Goal: Task Accomplishment & Management: Use online tool/utility

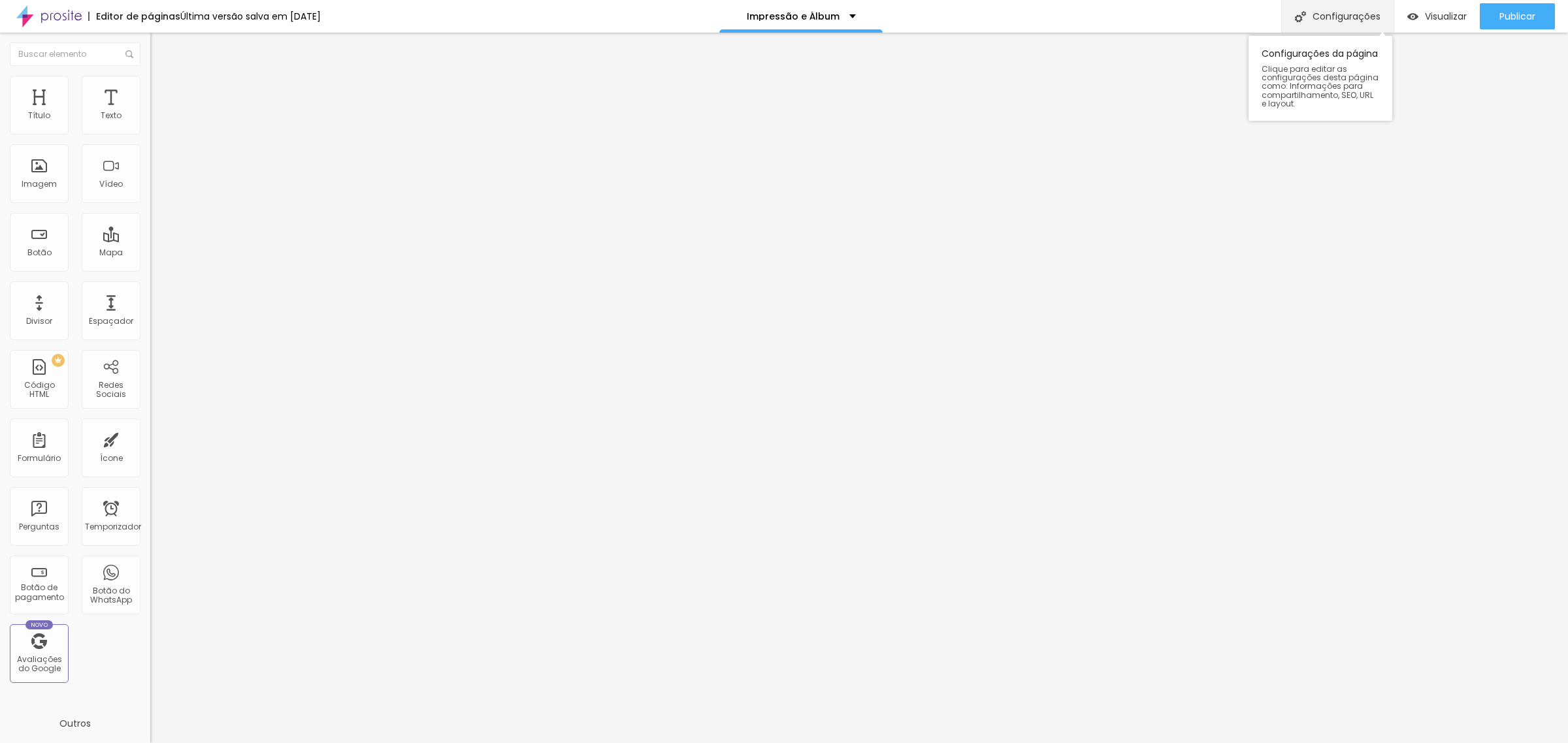
click at [1351, 21] on font "Configurações" at bounding box center [1346, 16] width 68 height 13
type input "/impressao-album-2025"
click at [1021, 742] on div at bounding box center [784, 756] width 1568 height 12
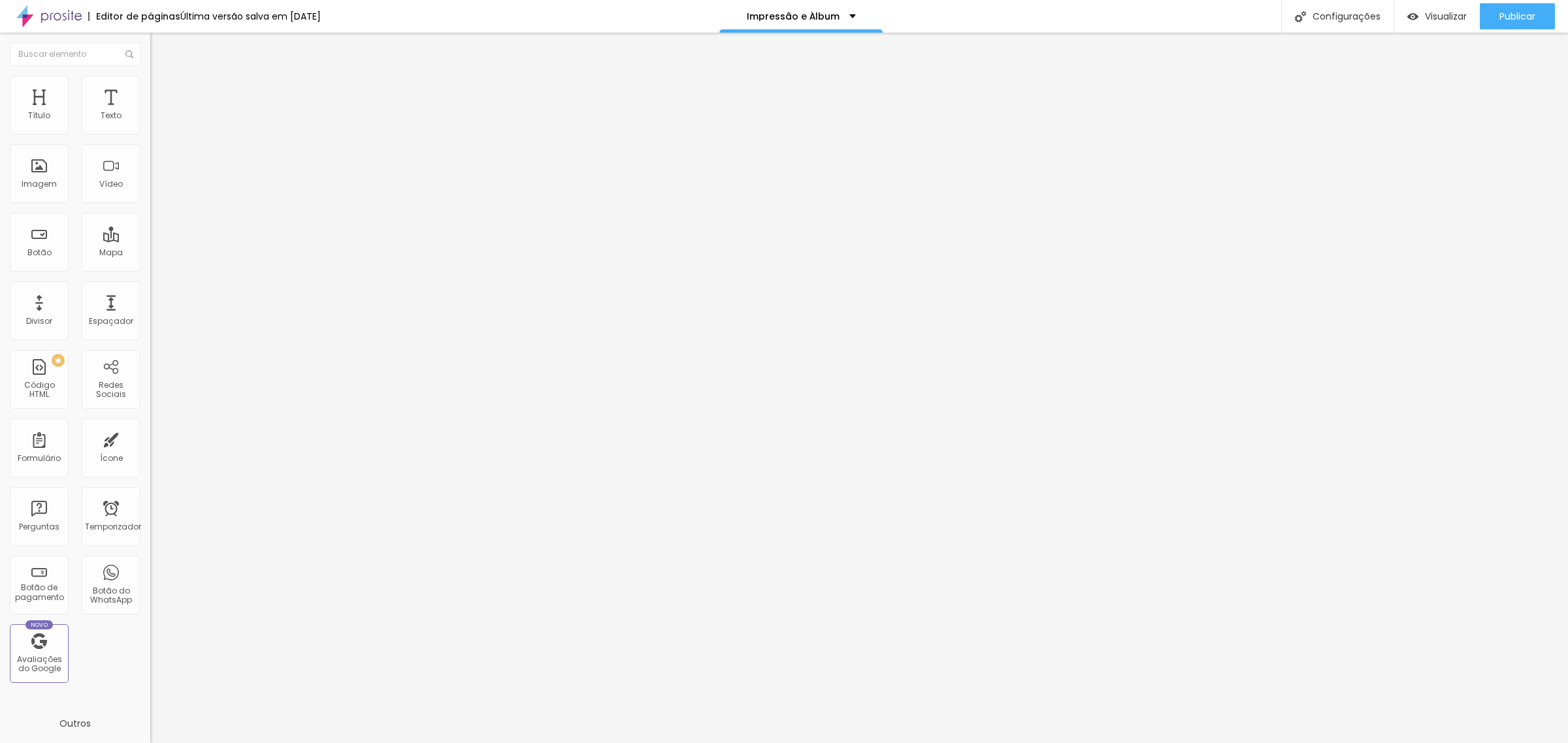
type input "25"
type input "28"
type input "30"
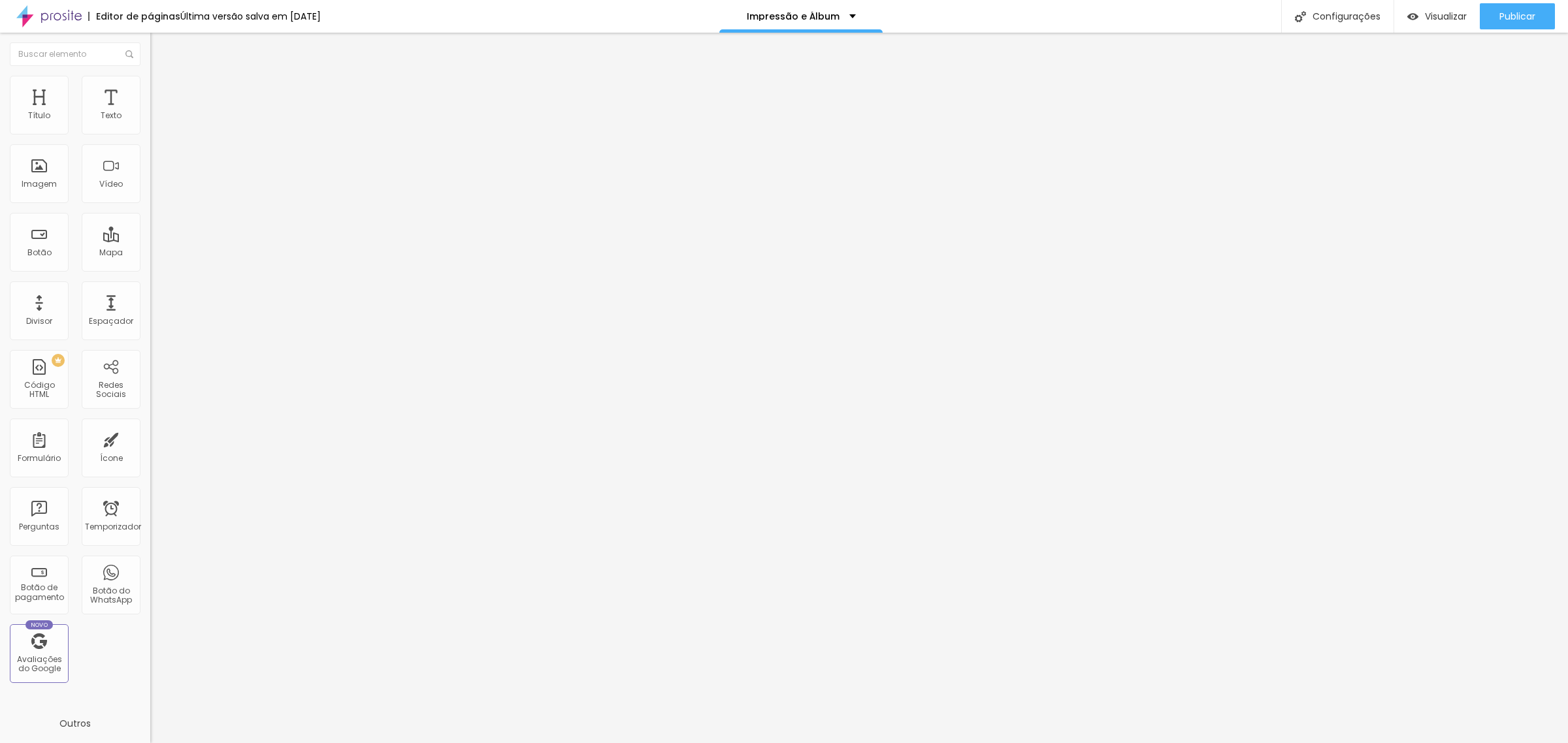
type input "30"
click at [150, 309] on input "range" at bounding box center [192, 314] width 85 height 10
type input "0.9"
type input "1"
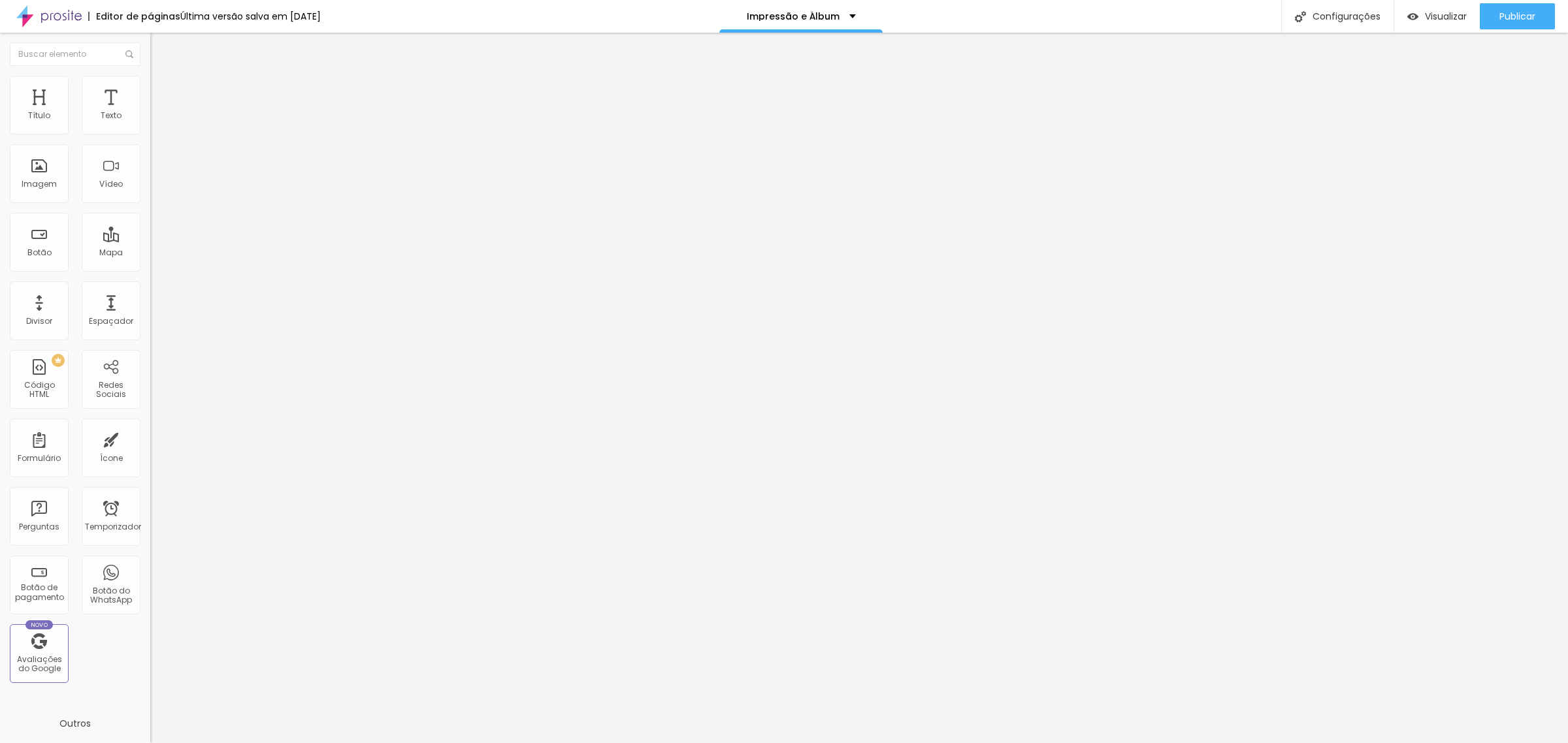
type input "1"
type input "1.3"
type input "1.4"
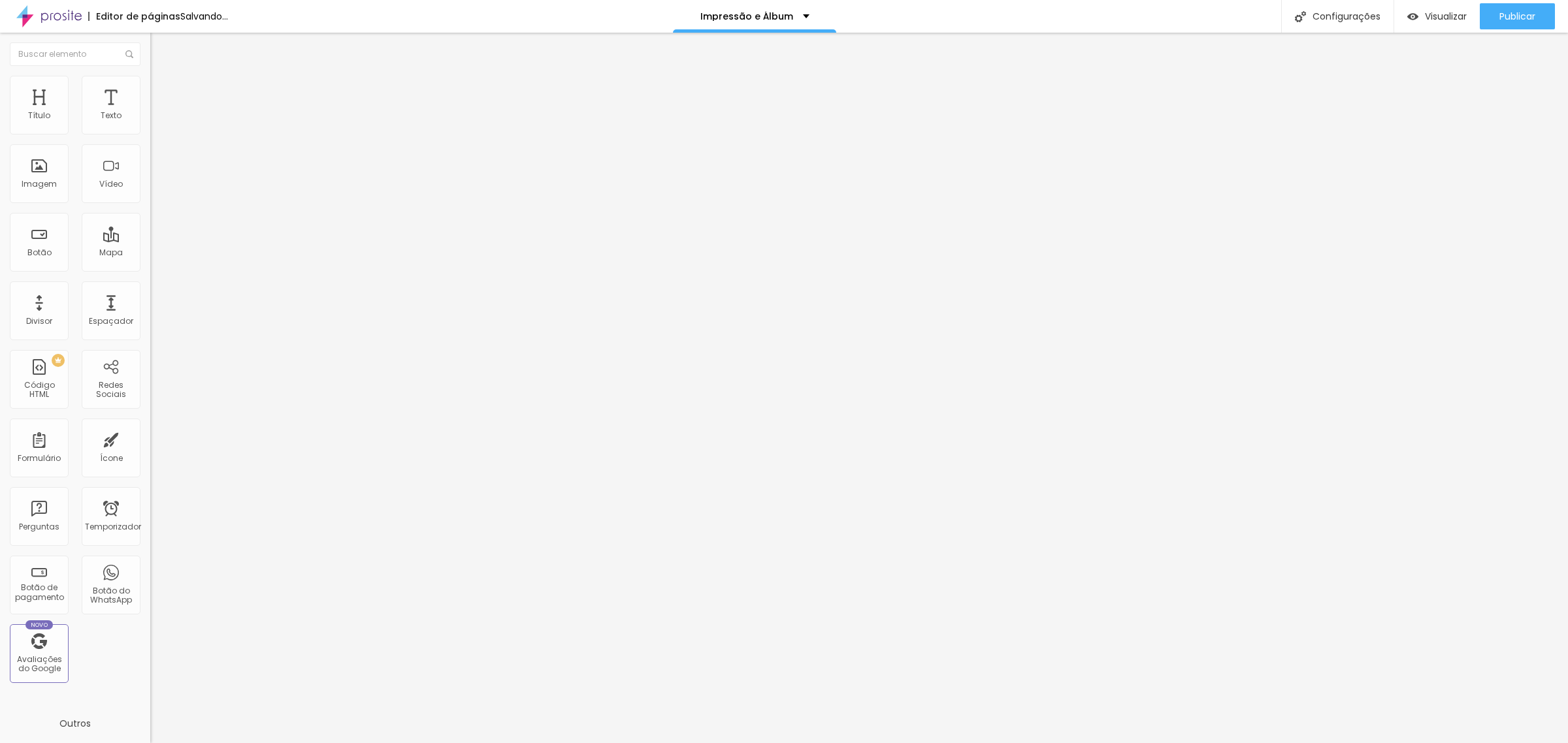
type input "1.5"
type input "1.6"
type input "1.7"
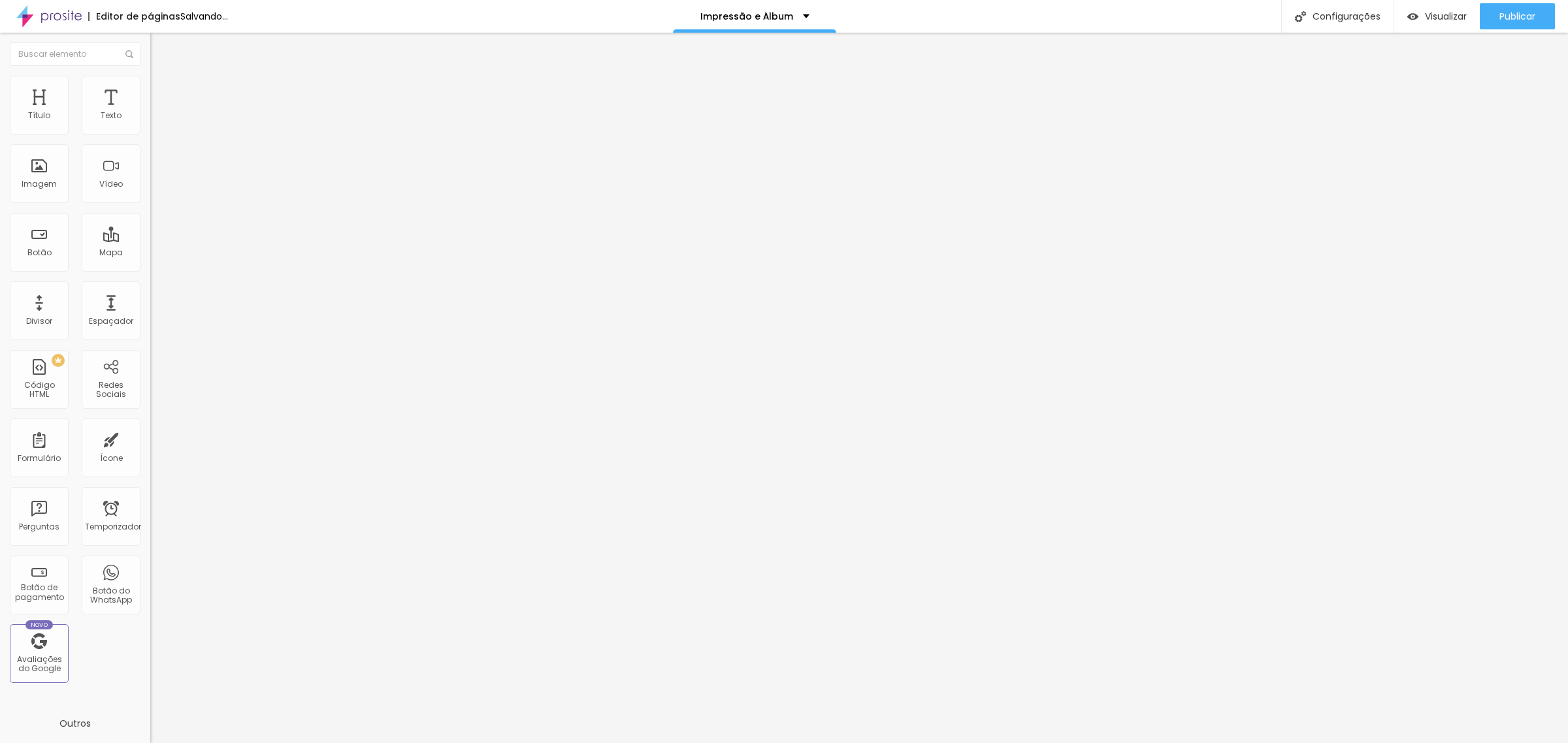
type input "1.7"
type input "1.8"
type input "1.9"
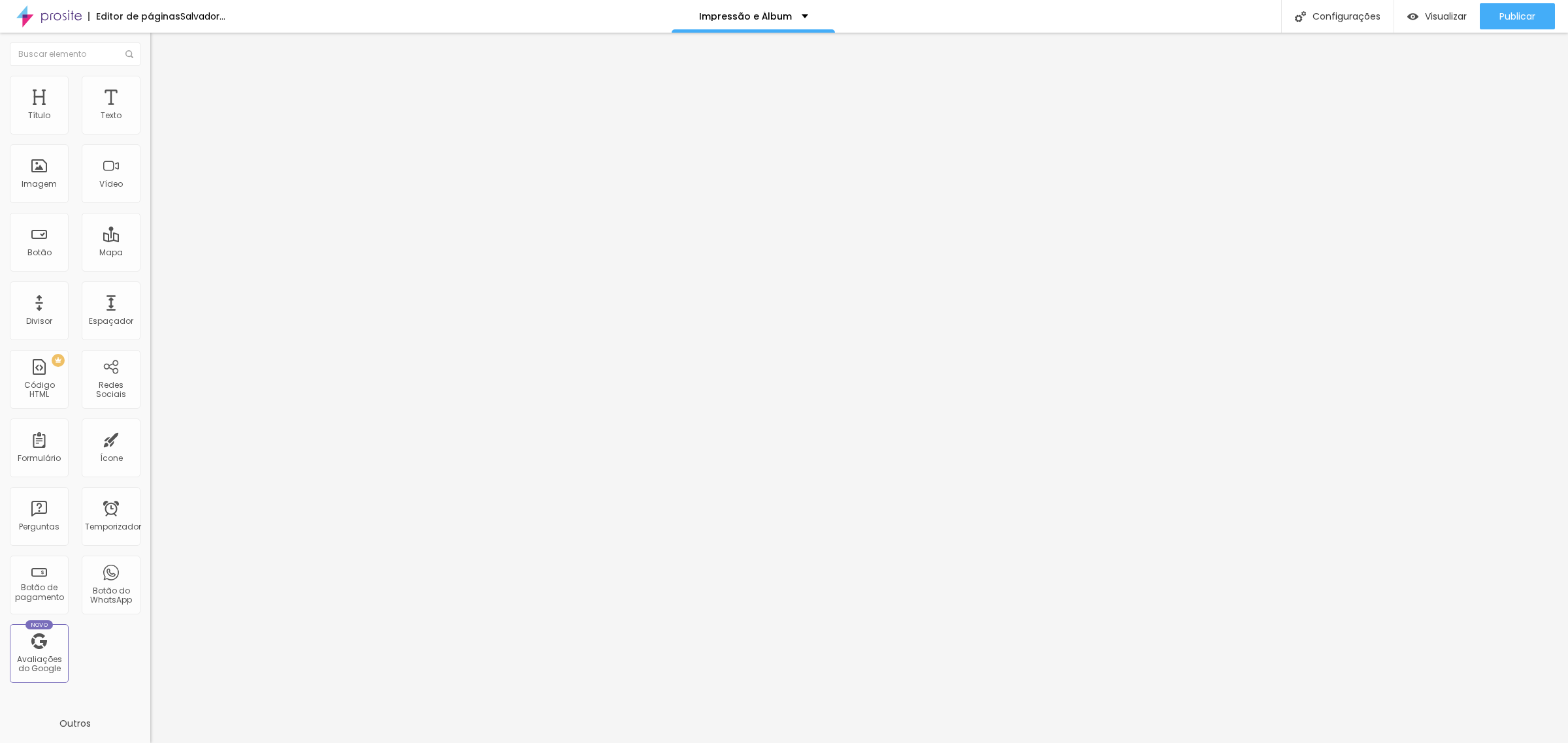
type input "2"
type input "1.7"
type input "1.5"
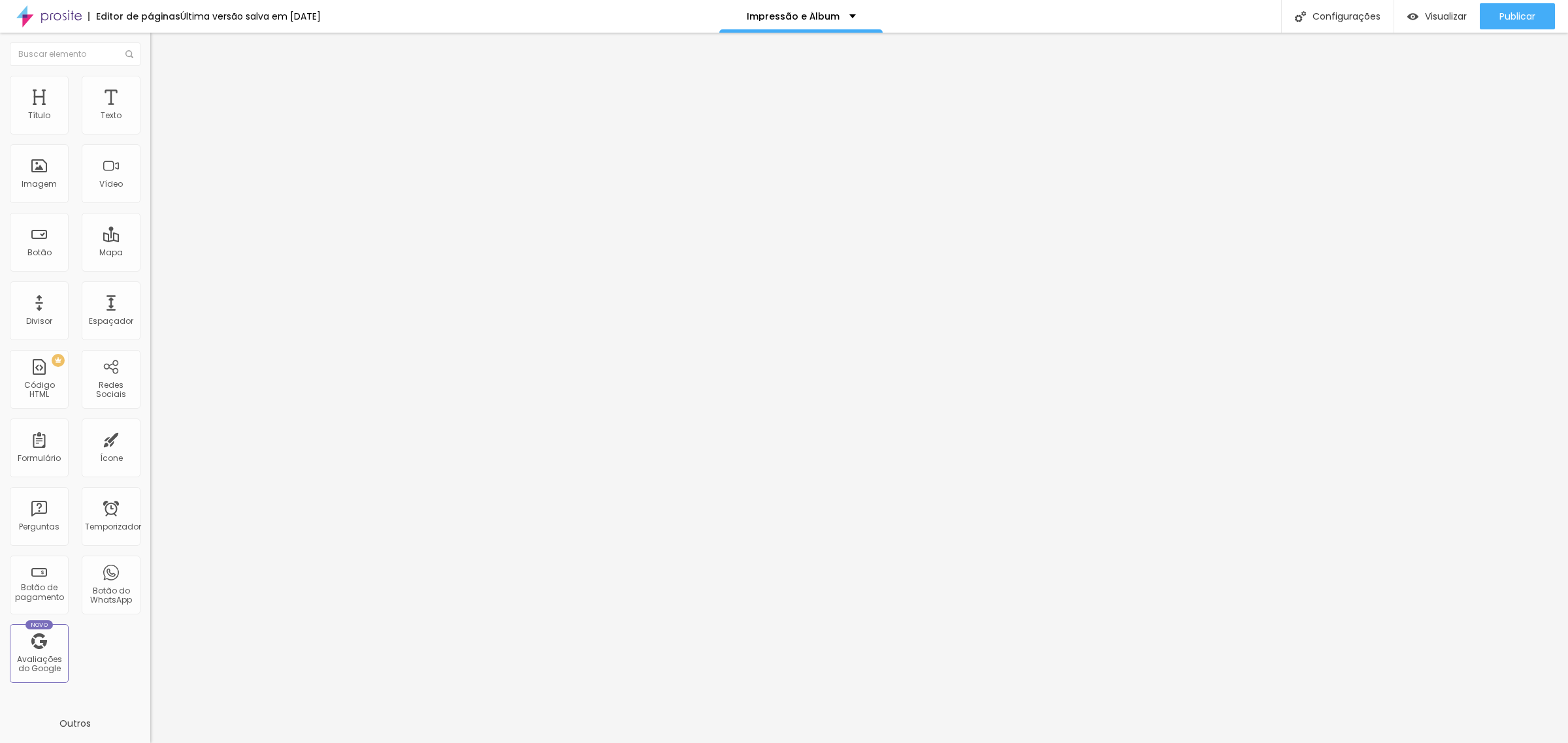
type input "1.5"
type input "1.3"
type input "1.2"
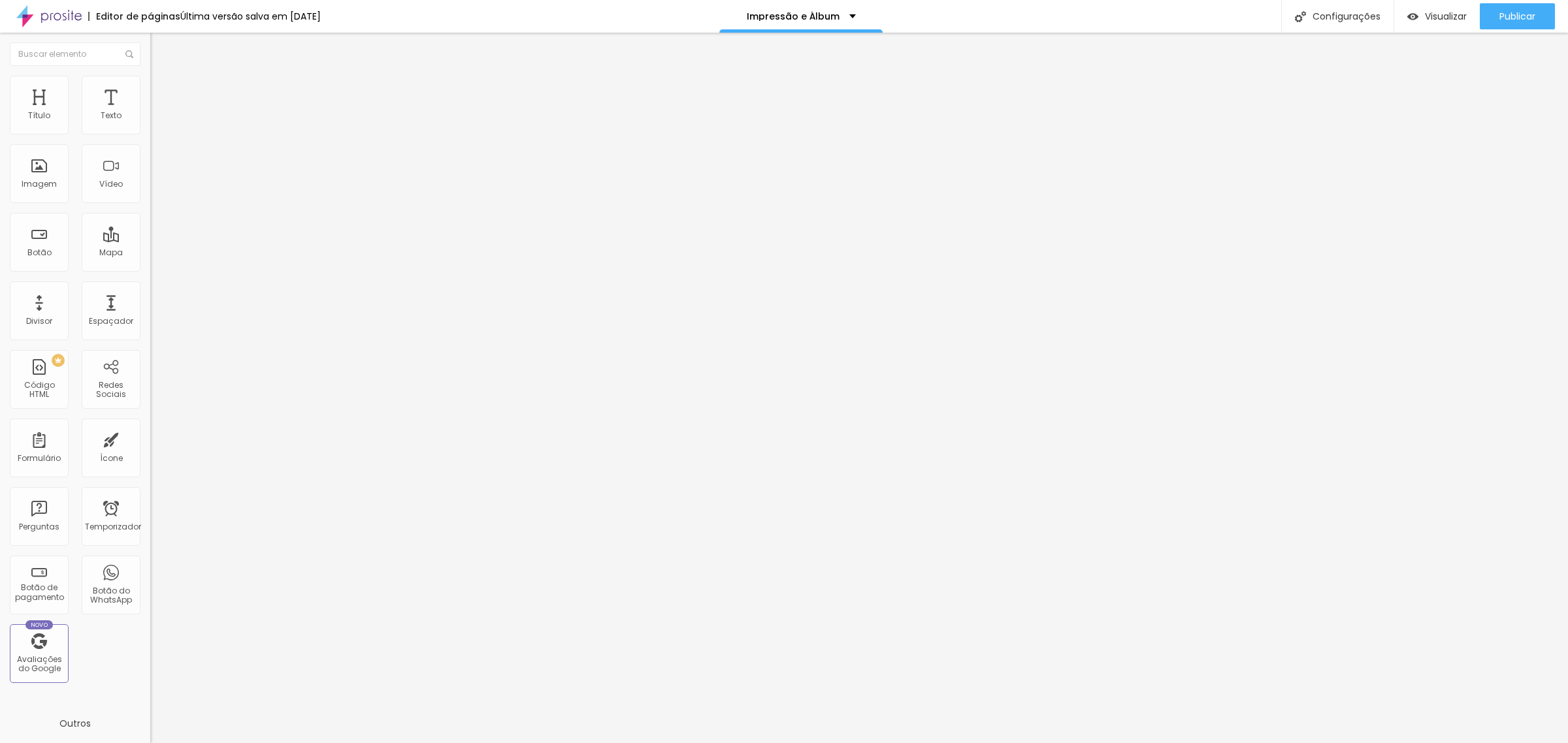
type input "1.1"
type input "1"
type input "0.8"
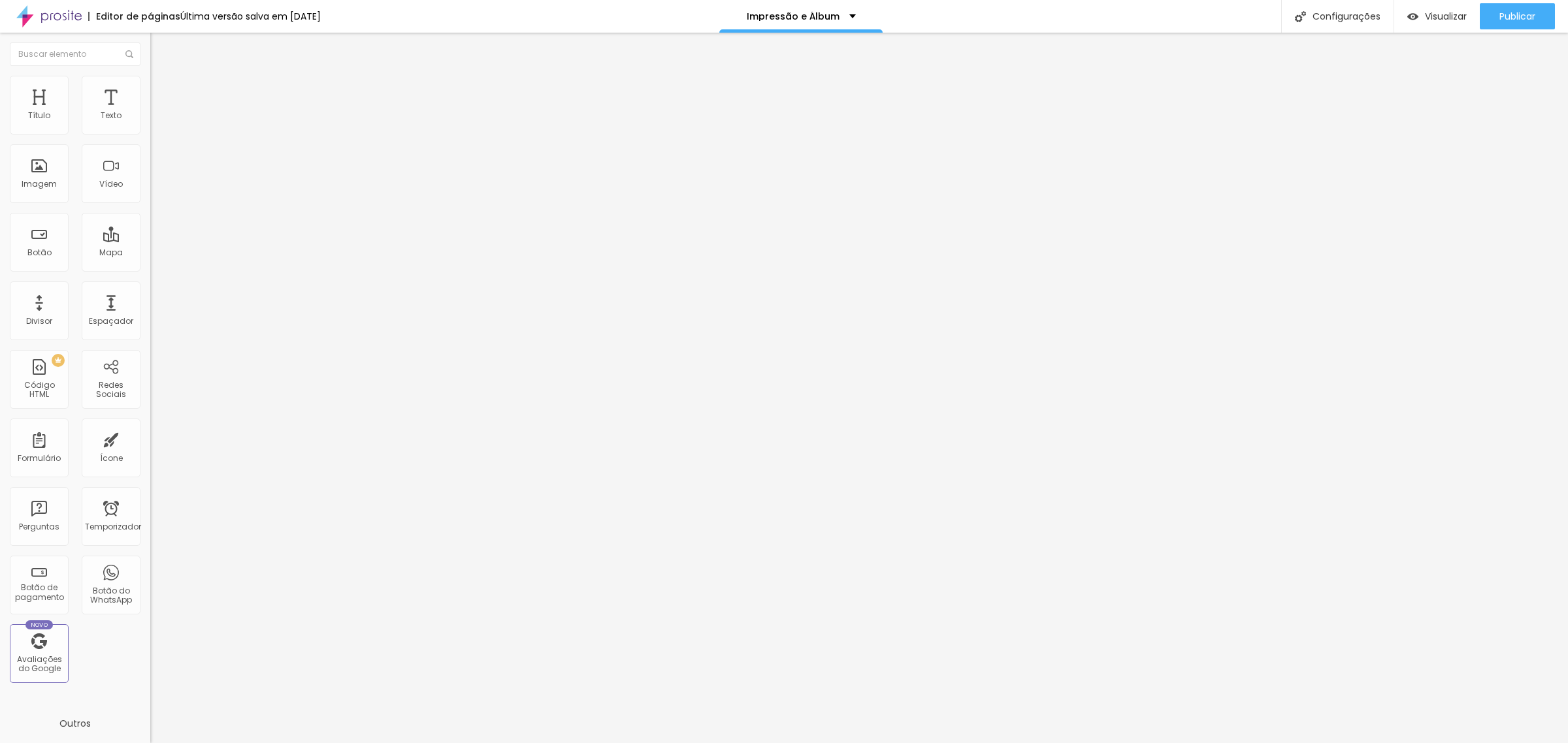
type input "0.8"
type input "0.7"
type input "0.6"
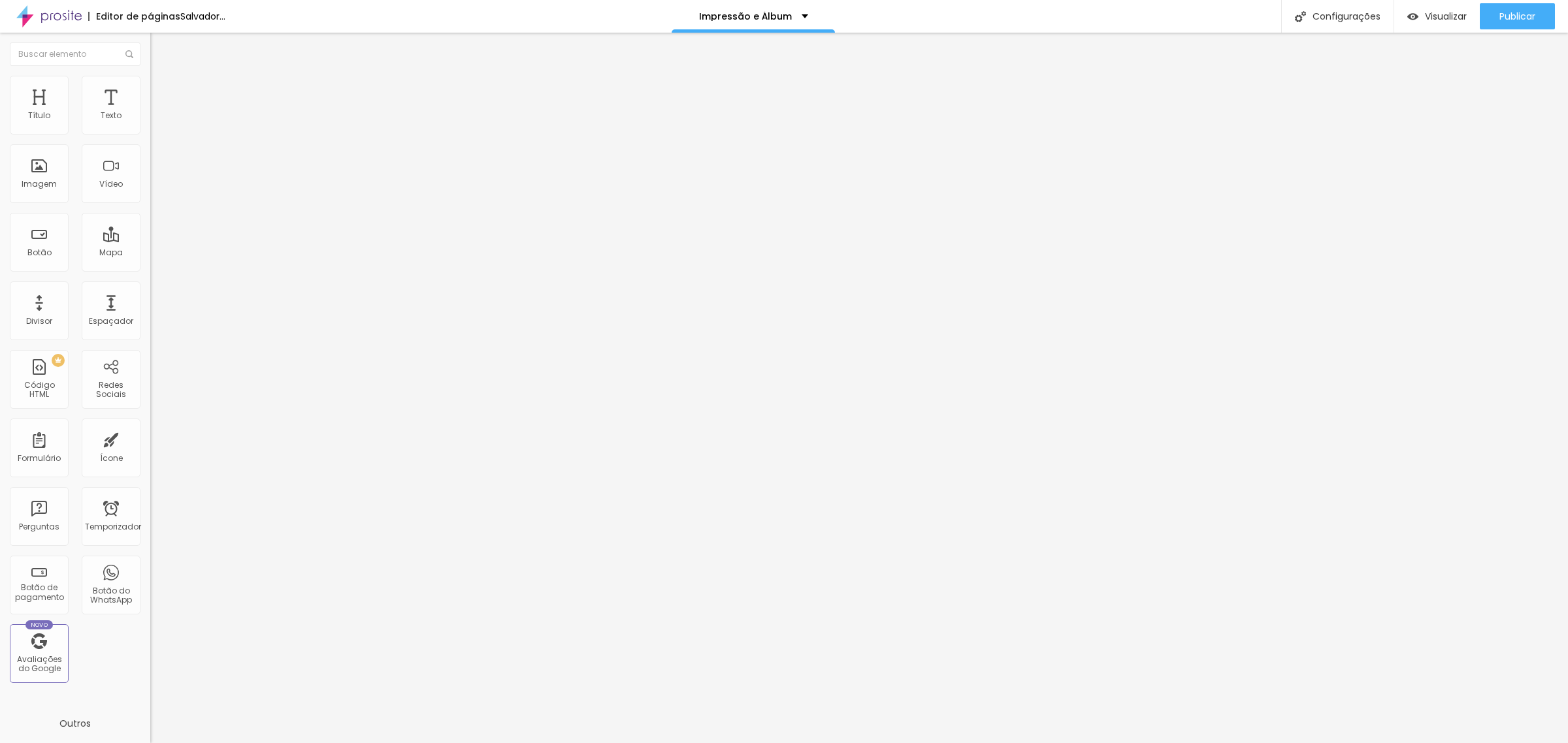
drag, startPoint x: 30, startPoint y: 325, endPoint x: 34, endPoint y: 333, distance: 8.9
type input "0.6"
click at [150, 679] on input "range" at bounding box center [192, 684] width 85 height 10
click at [162, 89] on font "Avançado" at bounding box center [184, 85] width 43 height 11
type input "23"
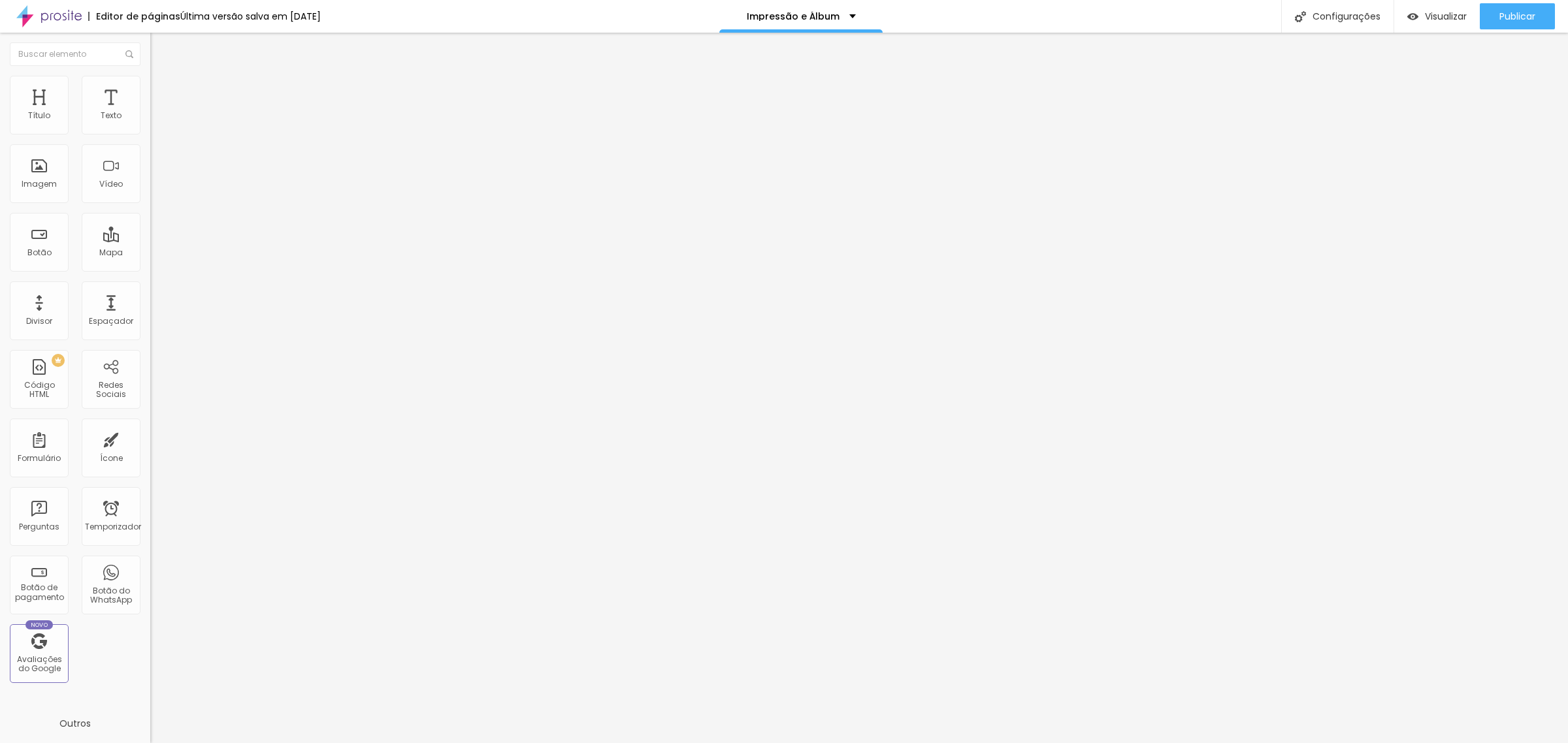
type input "23"
type input "39"
type input "44"
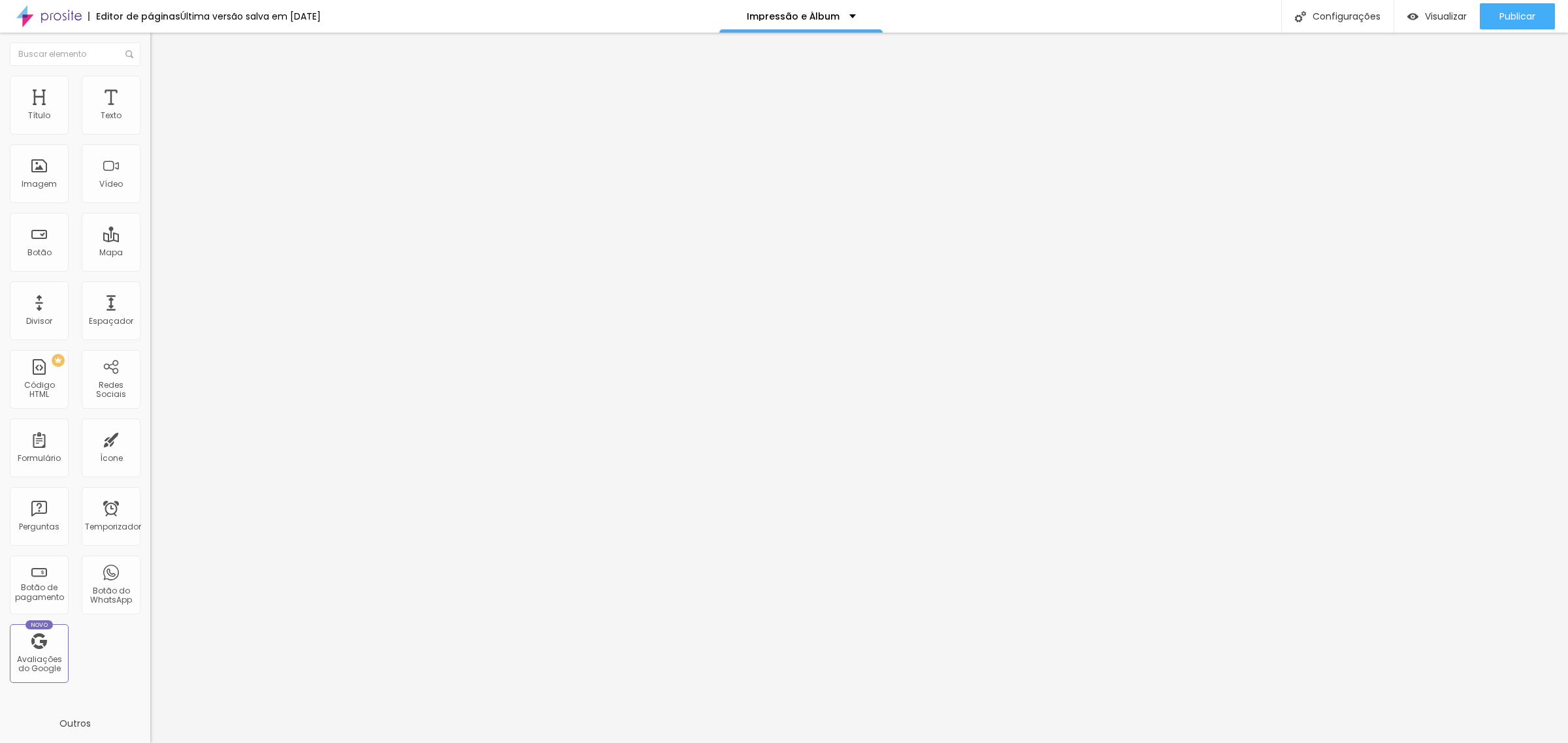
type input "45"
type input "48"
type input "57"
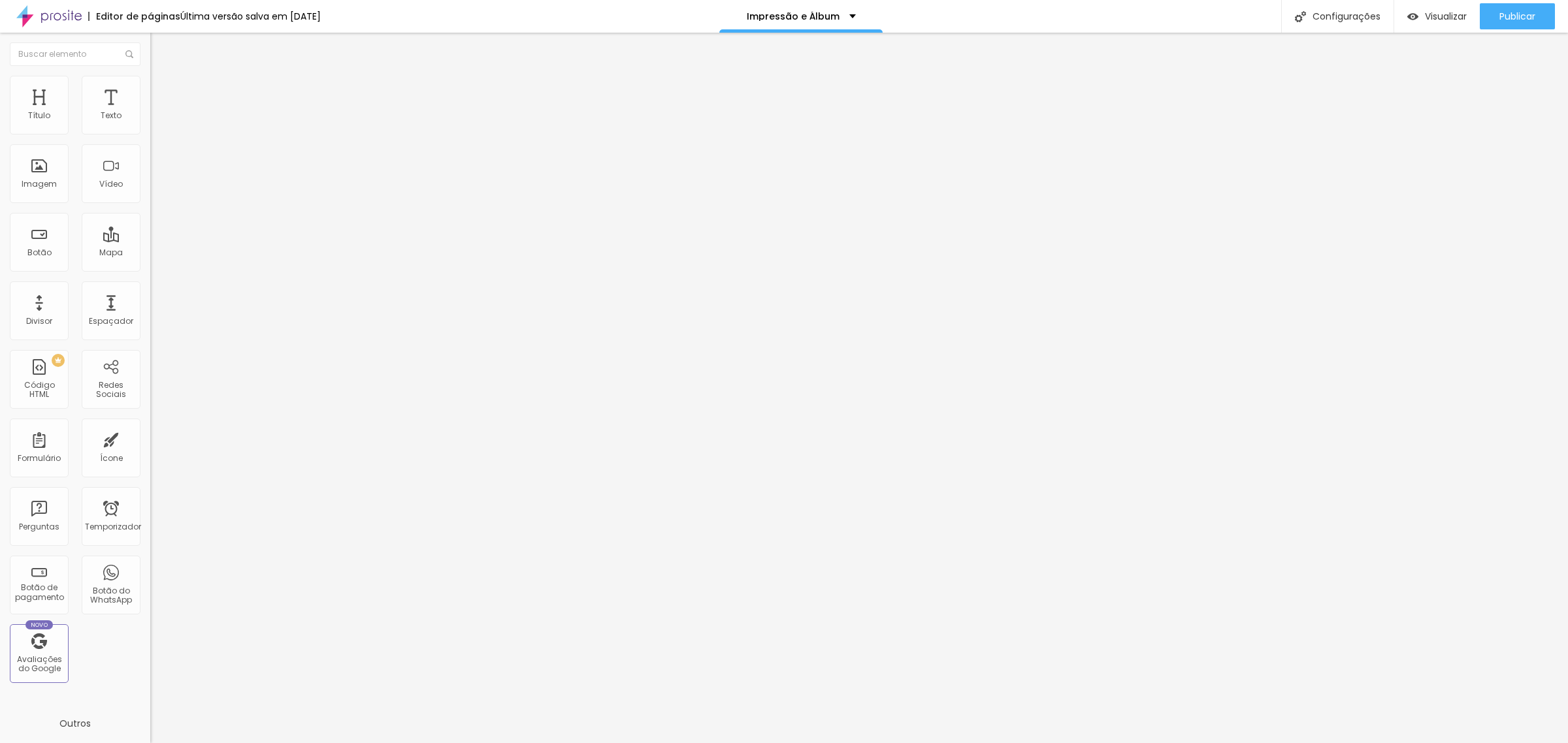
type input "57"
type input "66"
type input "74"
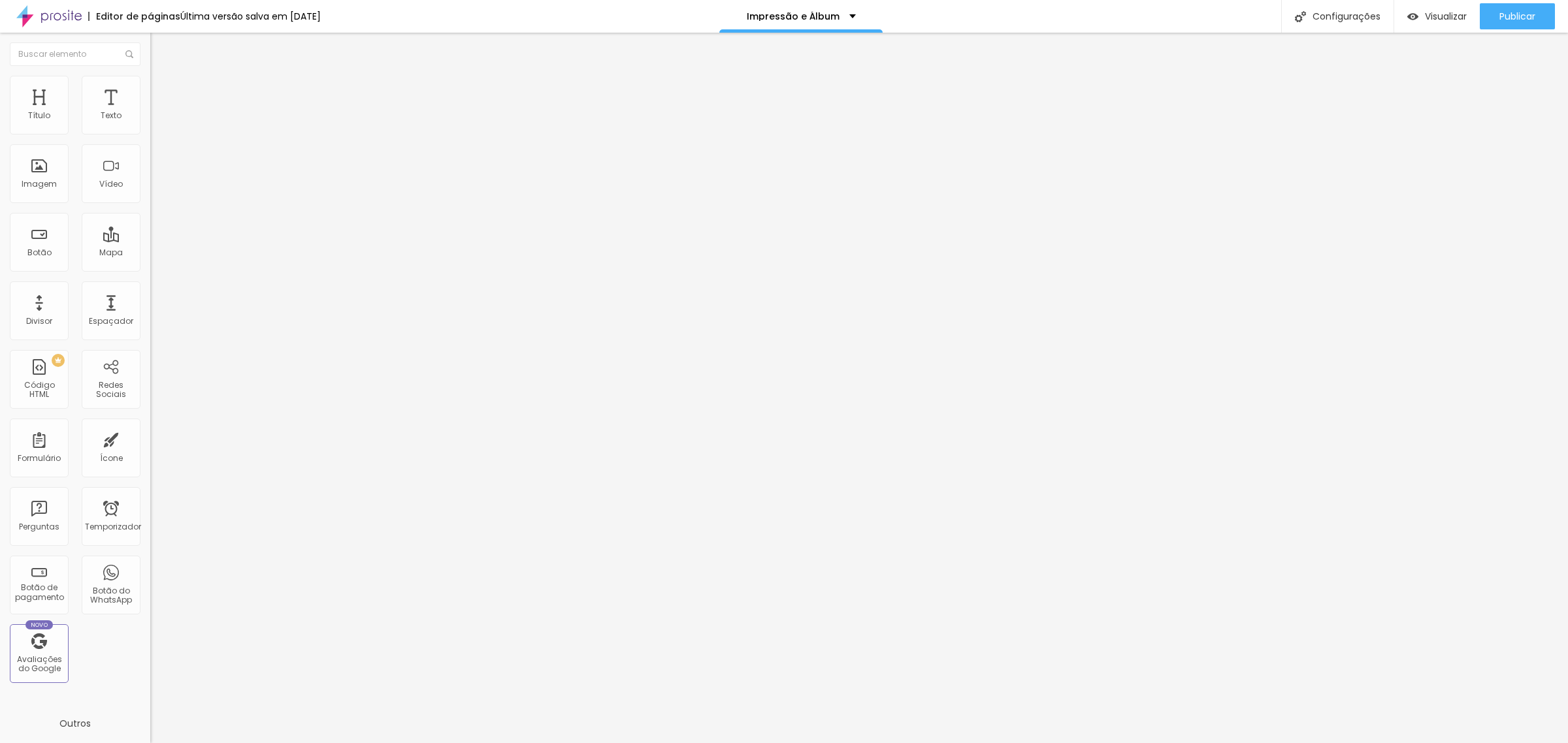
type input "76"
type input "80"
type input "83"
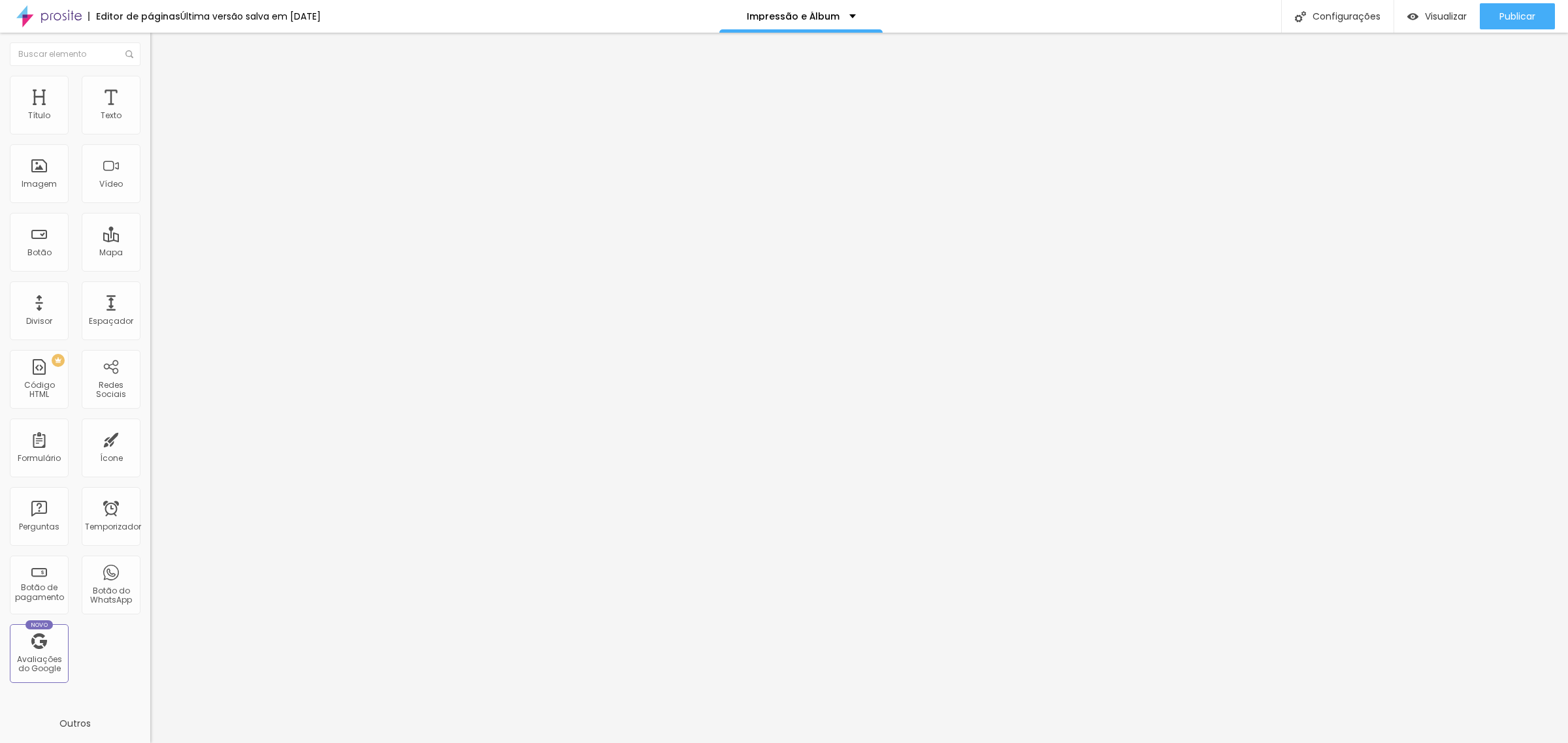
type input "83"
type input "88"
type input "93"
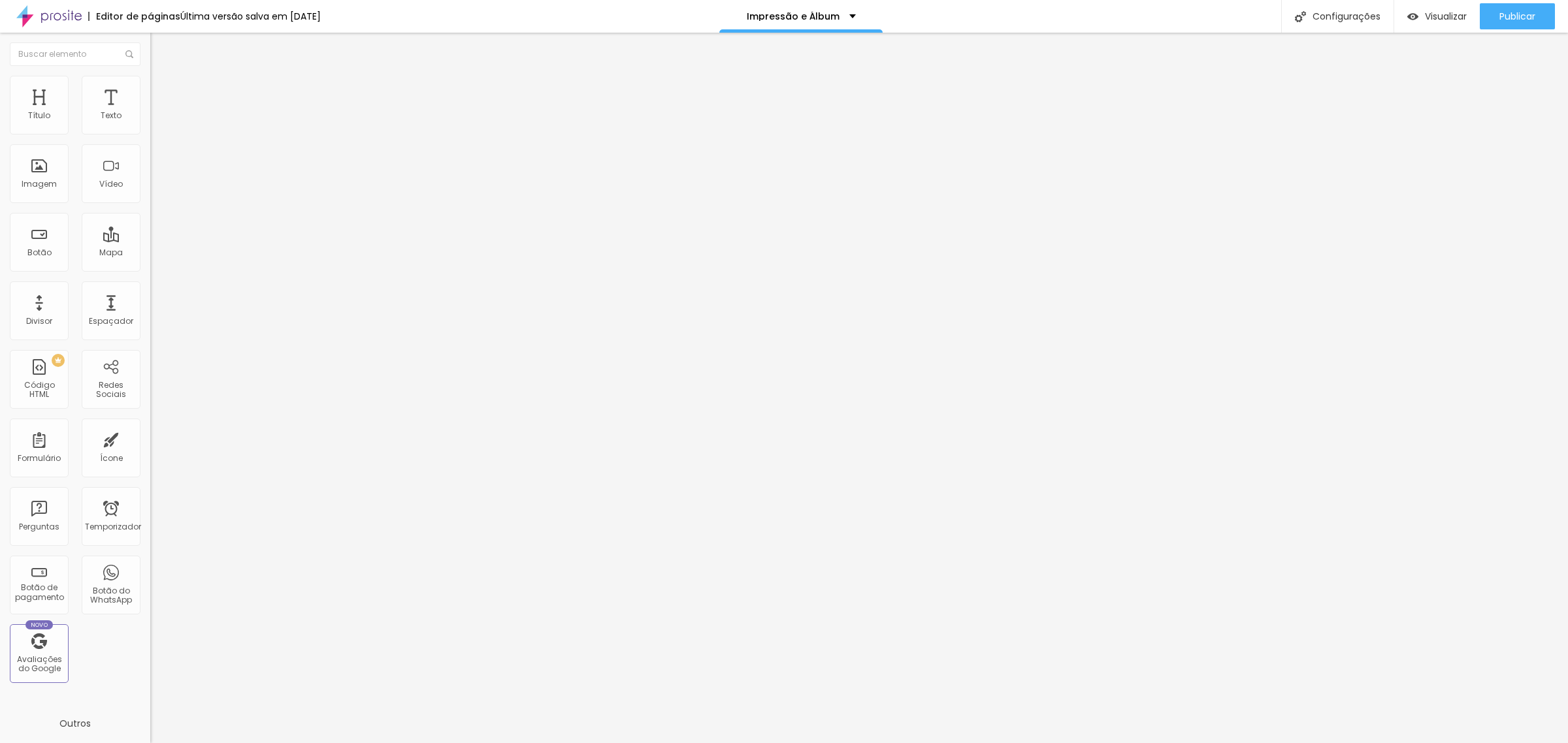
type input "96"
type input "97"
type input "96"
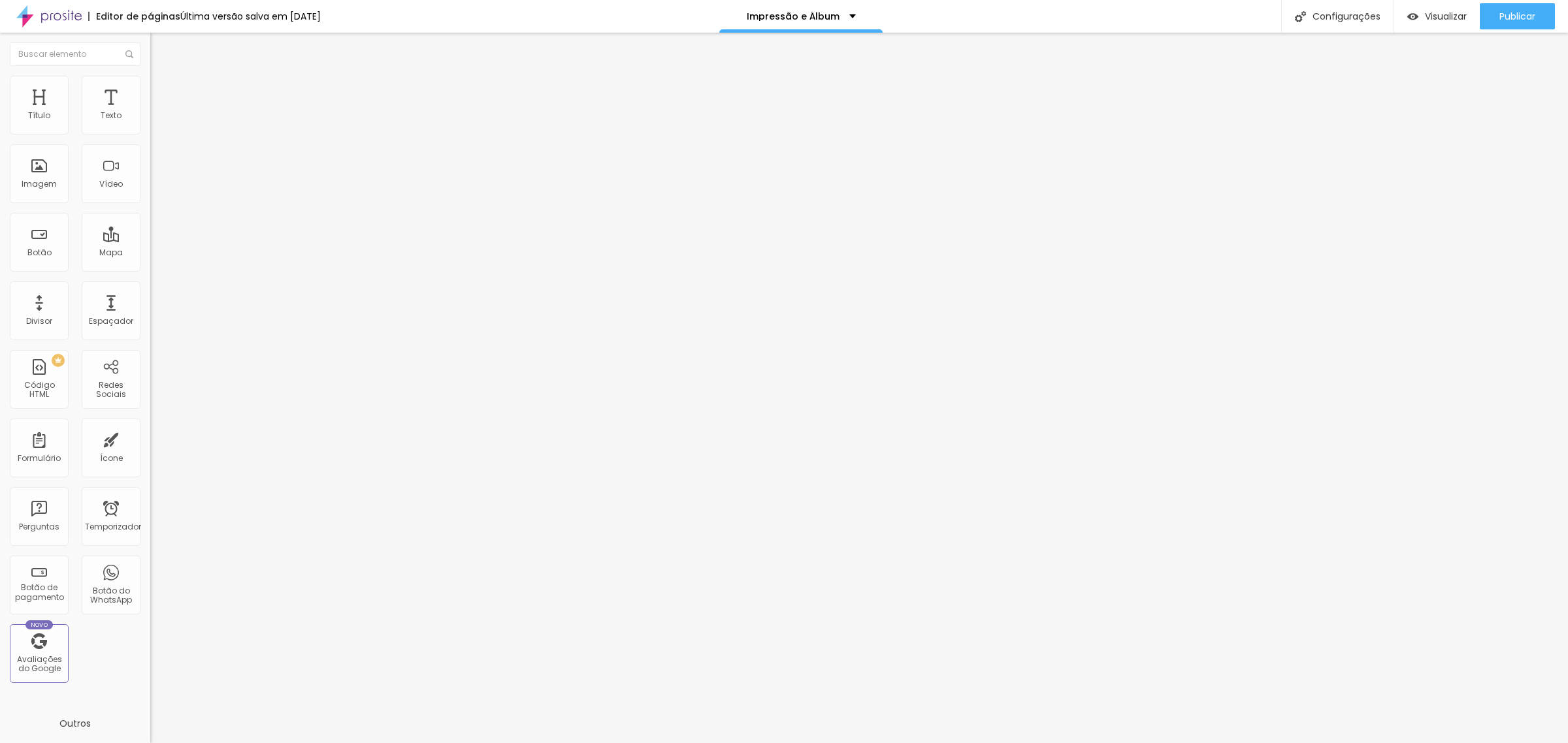
type input "96"
type input "93"
type input "91"
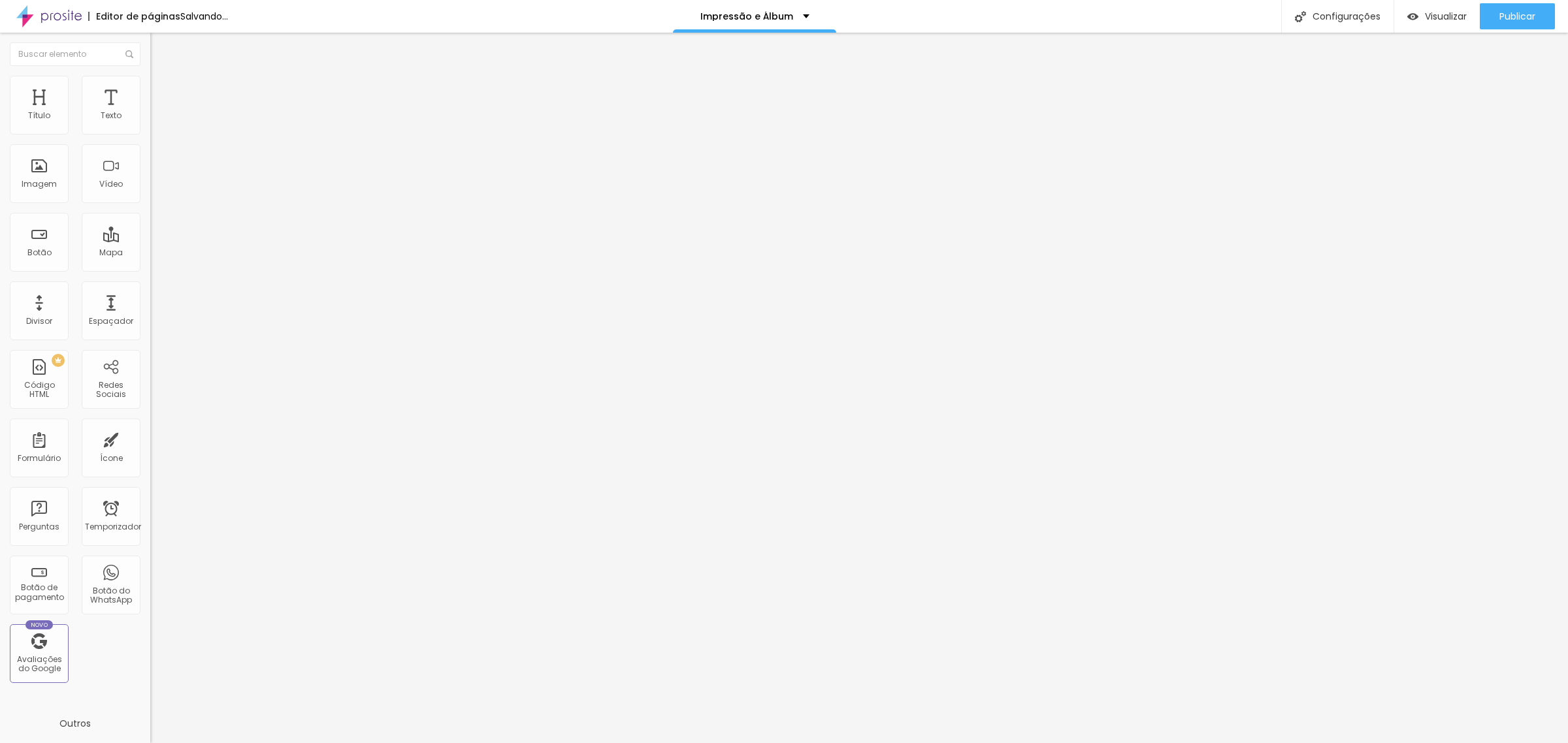
drag, startPoint x: 38, startPoint y: 131, endPoint x: 102, endPoint y: 141, distance: 64.8
type input "91"
click at [150, 241] on input "range" at bounding box center [192, 245] width 85 height 10
click at [150, 82] on ul "Conteúdo Estilo Avançado" at bounding box center [225, 82] width 150 height 39
click at [150, 154] on font "Sólido" at bounding box center [162, 153] width 25 height 11
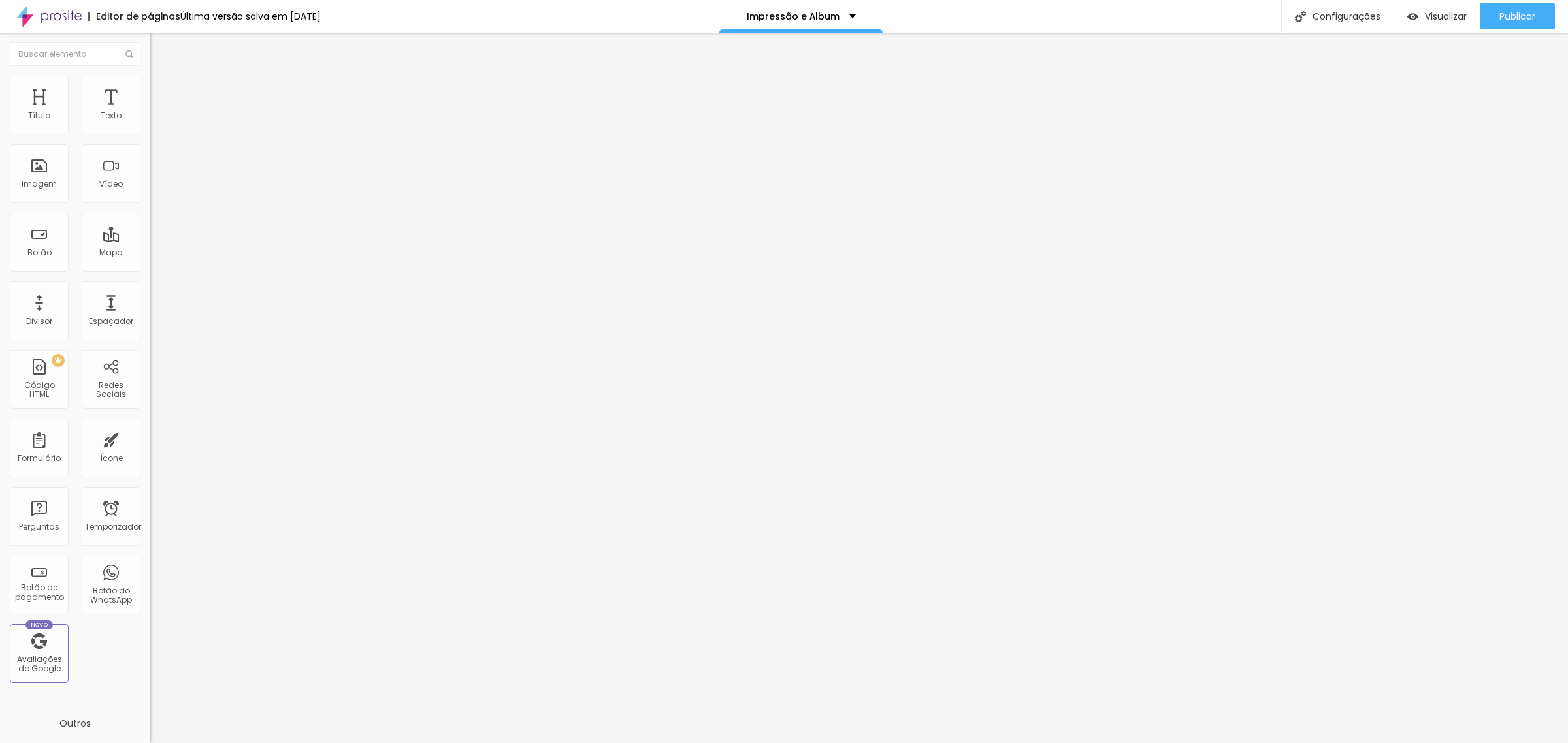
click at [150, 178] on font "Pontilhado" at bounding box center [171, 173] width 43 height 11
click at [150, 186] on font "Serrilhado" at bounding box center [171, 181] width 41 height 11
click at [150, 194] on font "Duplo" at bounding box center [161, 188] width 23 height 11
click at [150, 166] on font "Sólido" at bounding box center [162, 160] width 25 height 11
click at [162, 92] on font "Avançado" at bounding box center [184, 98] width 43 height 11
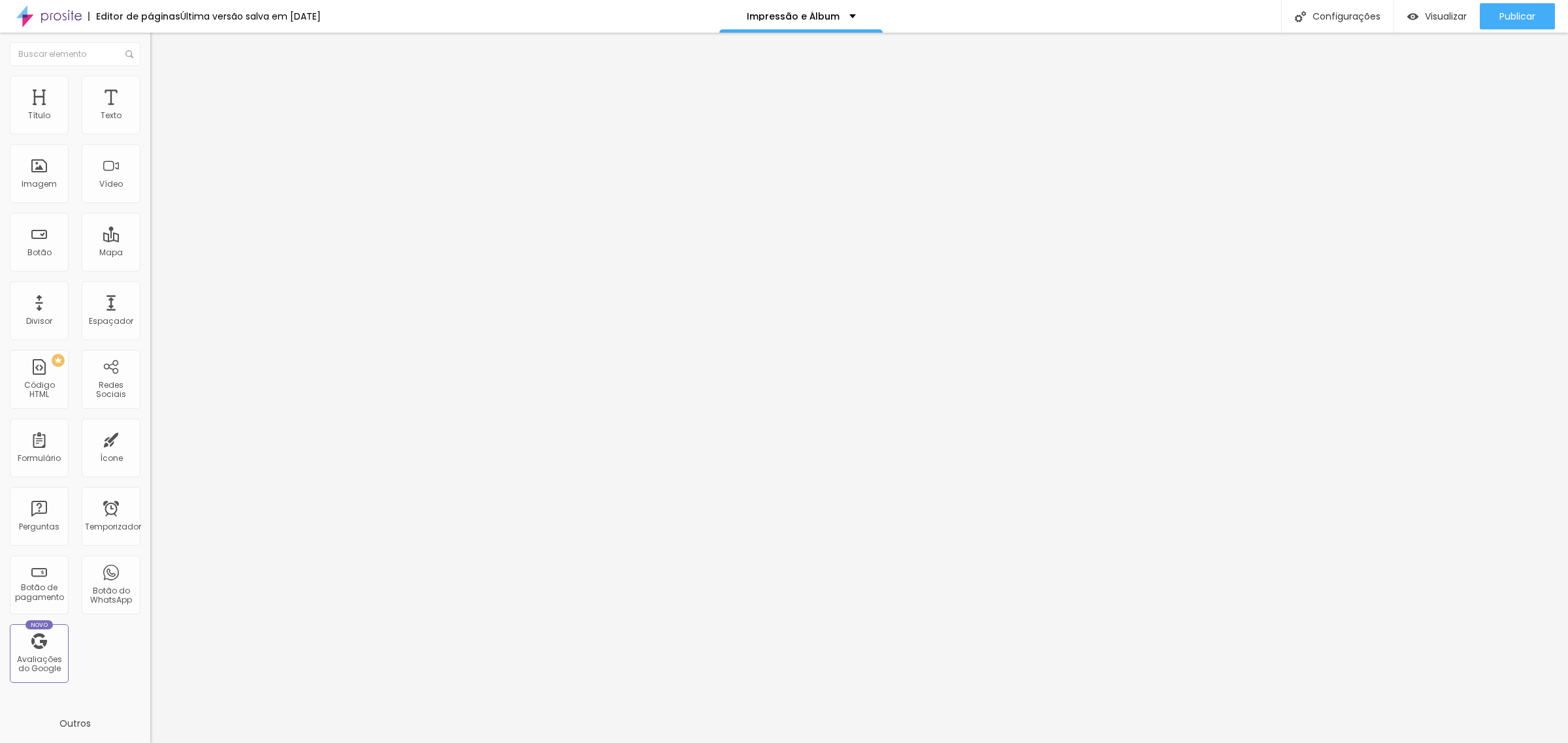
click at [150, 85] on li "Estilo" at bounding box center [225, 82] width 150 height 13
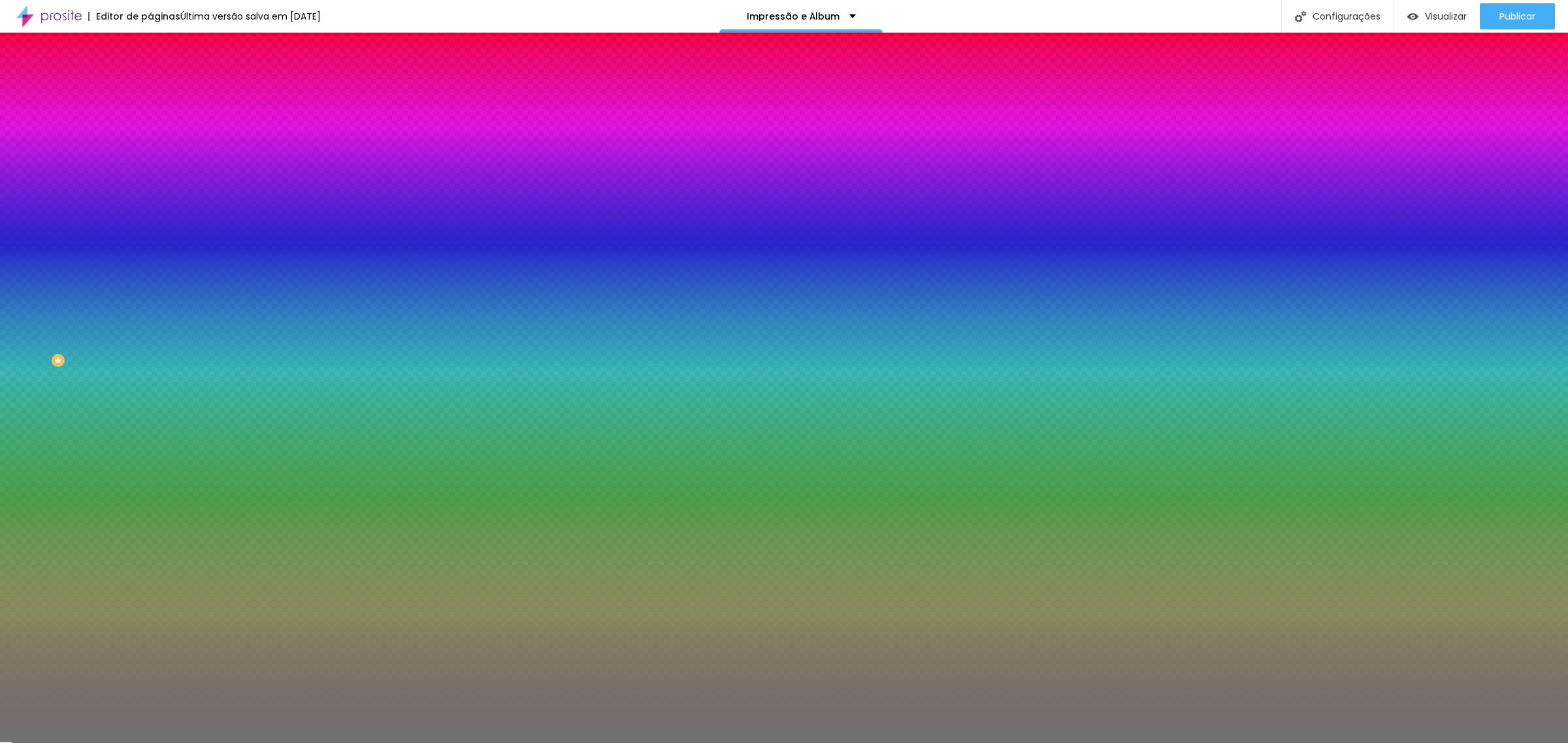
type input "90"
type input "100"
drag, startPoint x: 106, startPoint y: 172, endPoint x: 164, endPoint y: 177, distance: 58.2
type input "100"
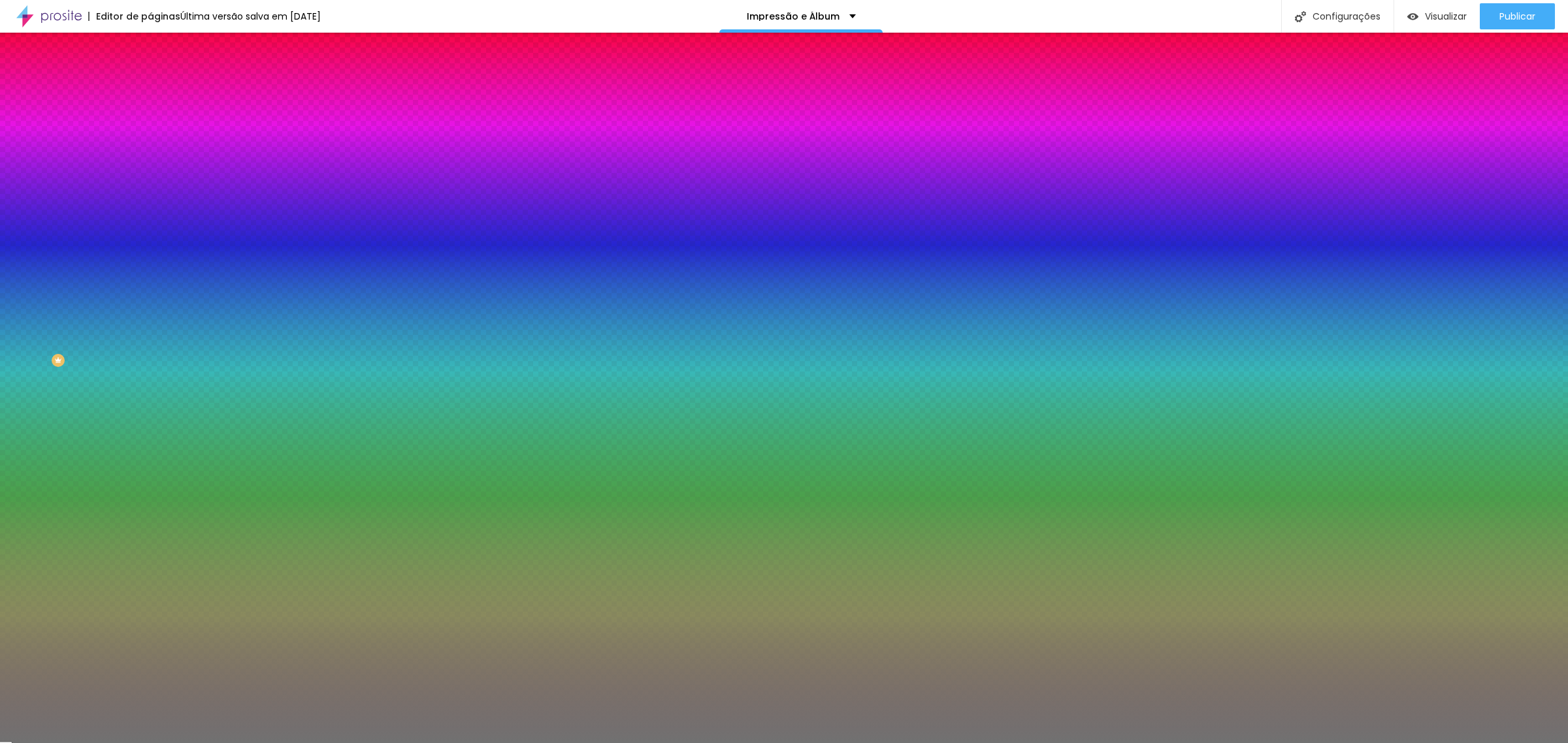
click at [164, 170] on input "range" at bounding box center [192, 164] width 85 height 10
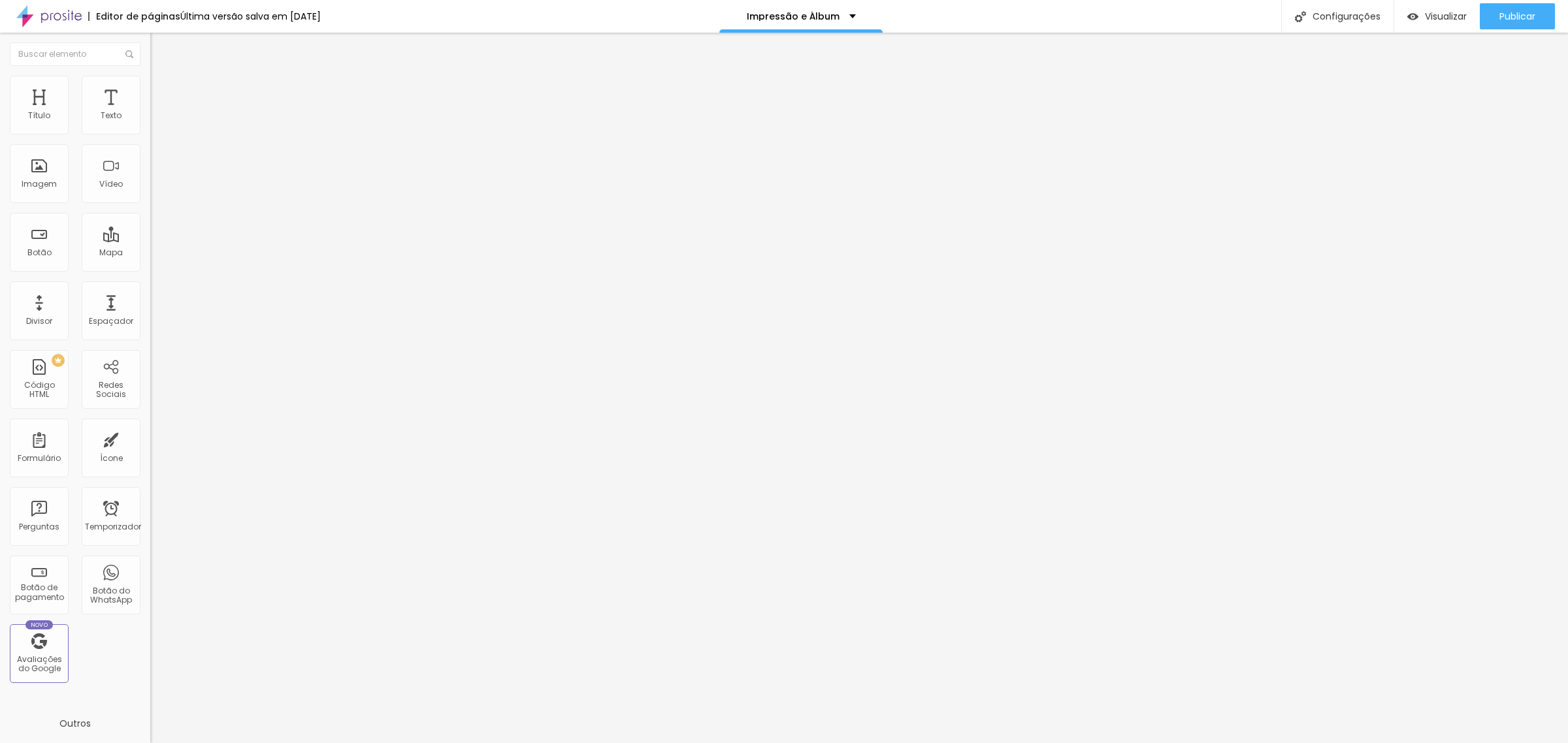
click at [150, 82] on img at bounding box center [155, 81] width 12 height 12
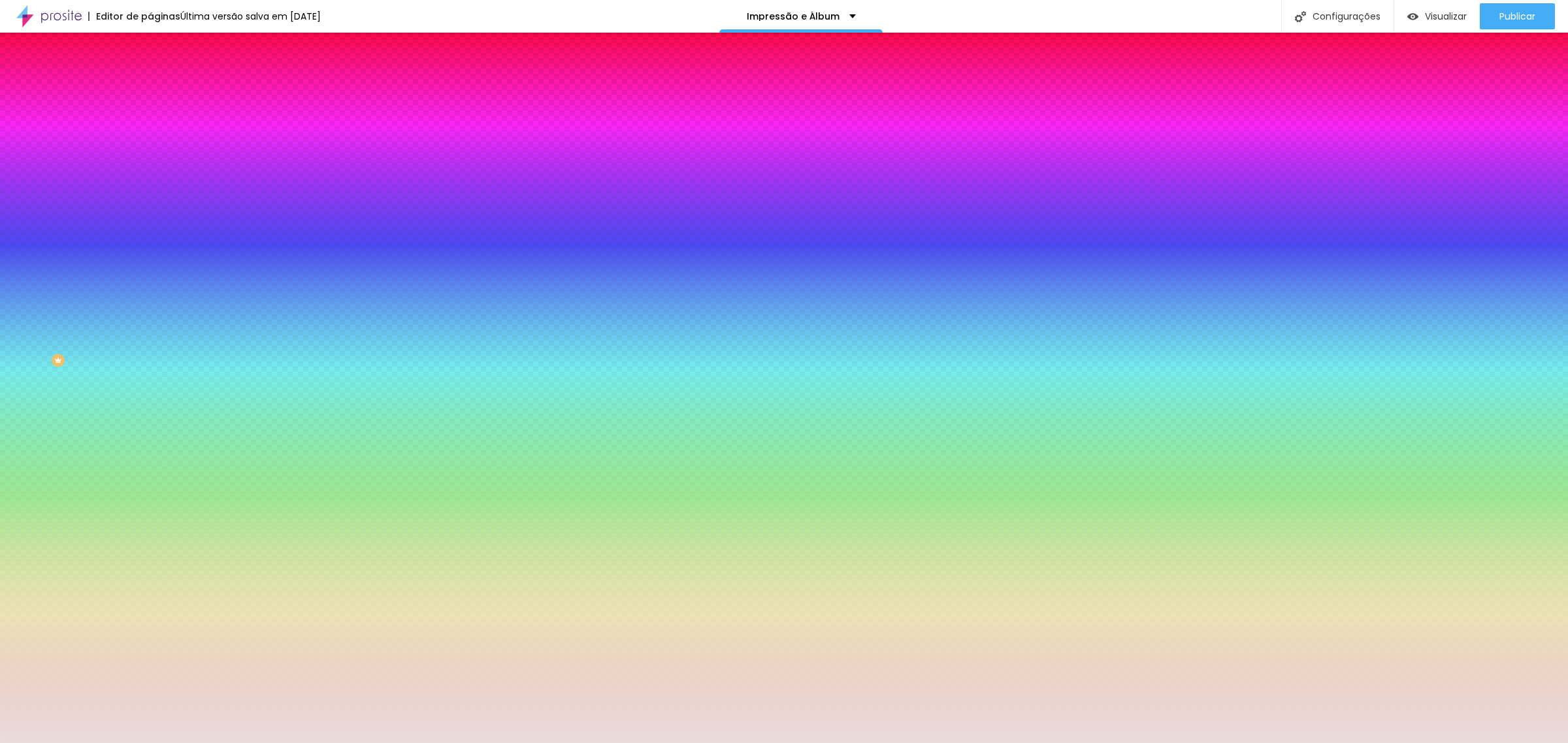
click at [150, 89] on img at bounding box center [155, 94] width 12 height 12
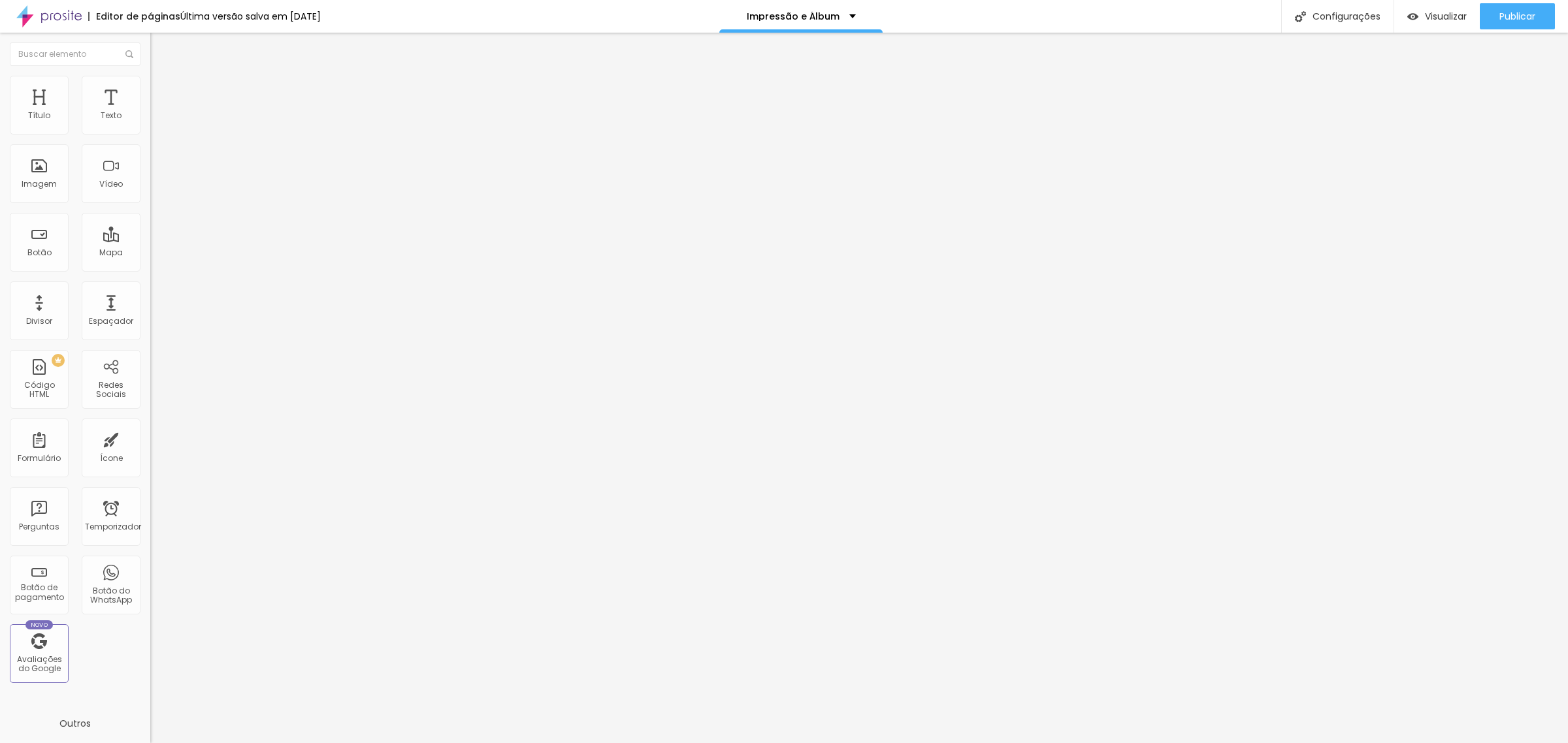
click at [150, 76] on li "Conteúdo" at bounding box center [225, 69] width 150 height 13
click at [150, 129] on img at bounding box center [154, 124] width 9 height 9
type input "38"
click at [150, 308] on input "range" at bounding box center [192, 313] width 85 height 10
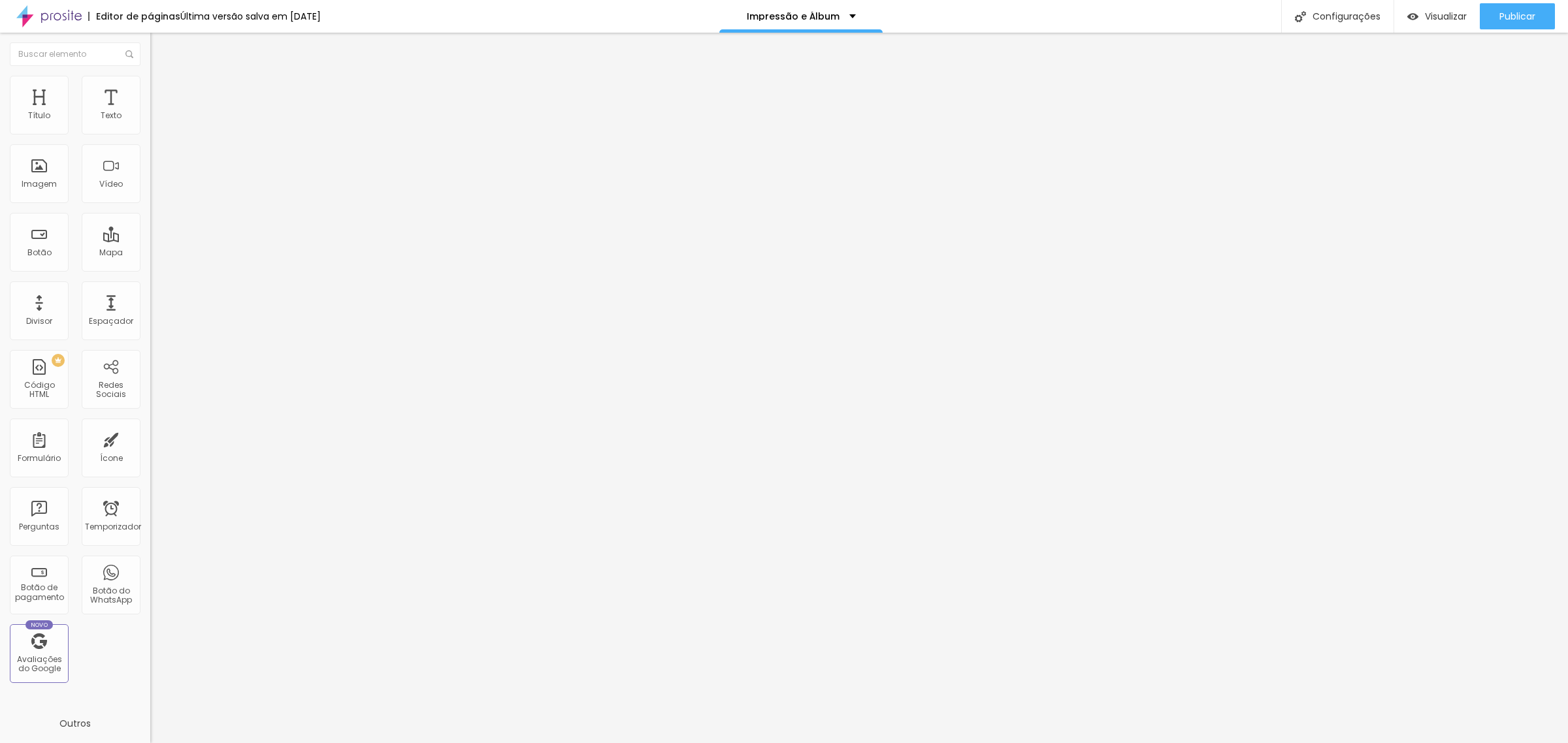
type input "34"
type input "33"
type input "31"
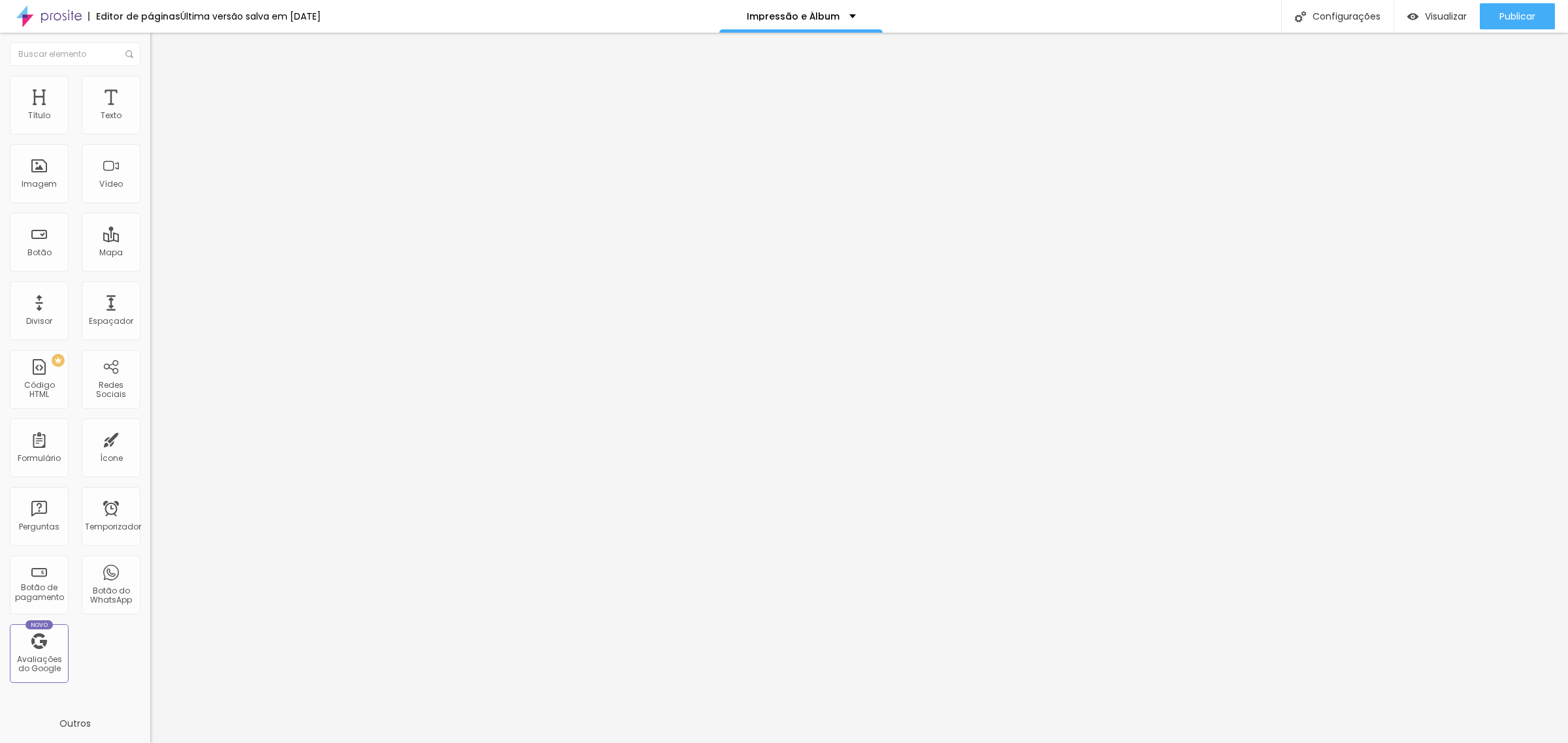
type input "31"
click at [150, 308] on input "range" at bounding box center [192, 313] width 85 height 10
click at [1516, 11] on font "Publicar" at bounding box center [1517, 16] width 36 height 13
